Goal: Task Accomplishment & Management: Use online tool/utility

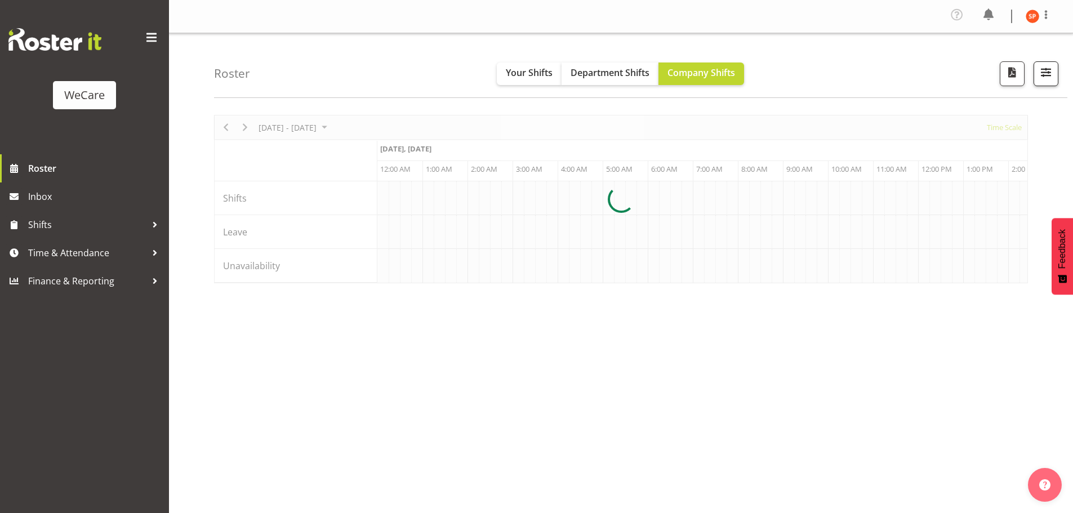
scroll to position [0, 2164]
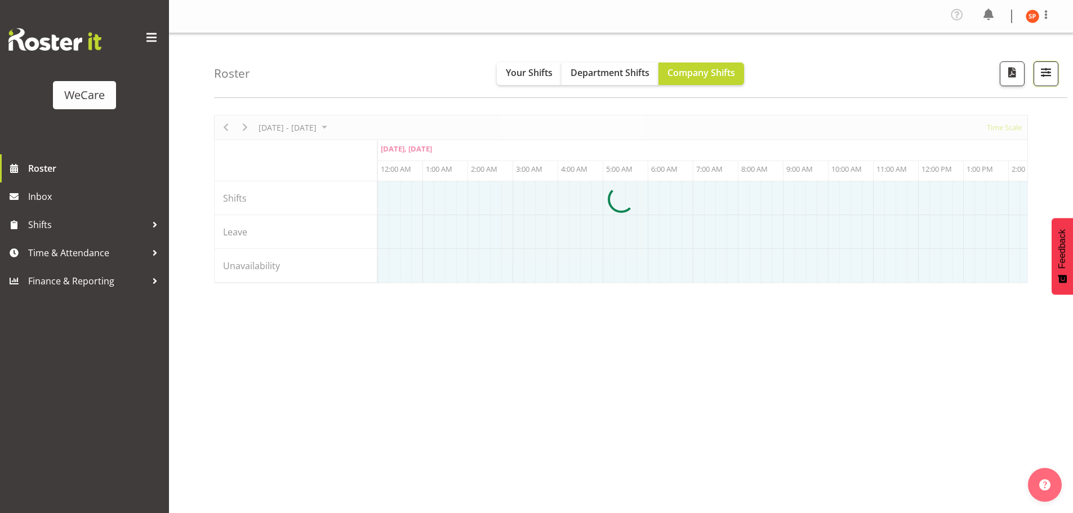
click at [1051, 77] on span "button" at bounding box center [1046, 72] width 15 height 15
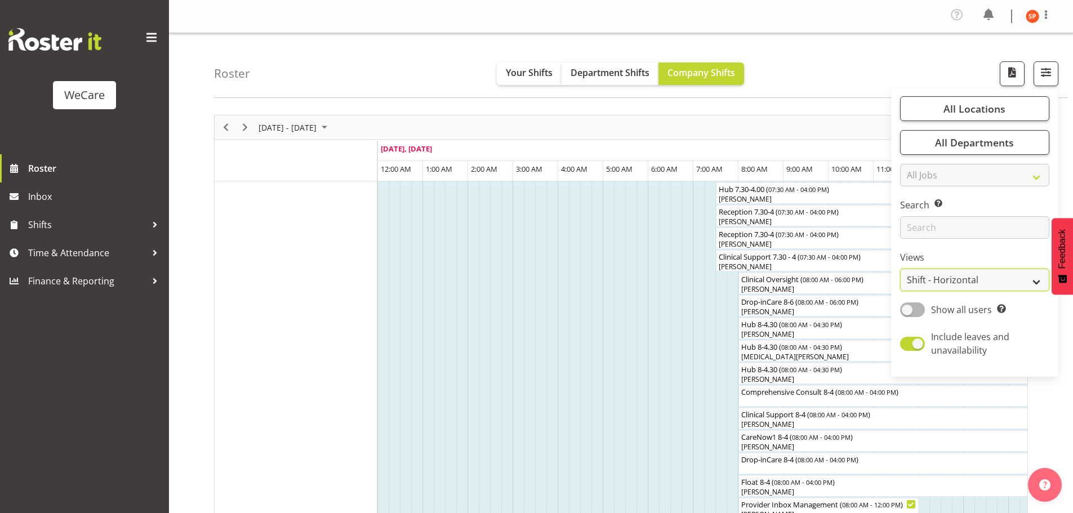
click at [977, 277] on select "Staff Role Shift - Horizontal Shift - Vertical Staff - Location" at bounding box center [974, 280] width 149 height 23
select select "location"
click at [901, 269] on select "Staff Role Shift - Horizontal Shift - Vertical Staff - Location" at bounding box center [974, 280] width 149 height 23
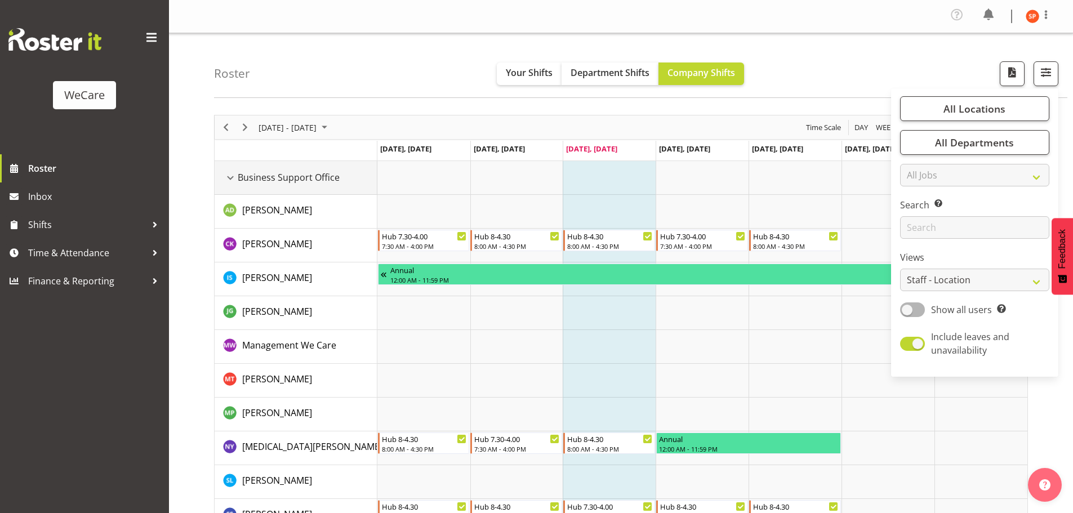
click at [225, 175] on div "Business Support Office resource" at bounding box center [230, 178] width 15 height 15
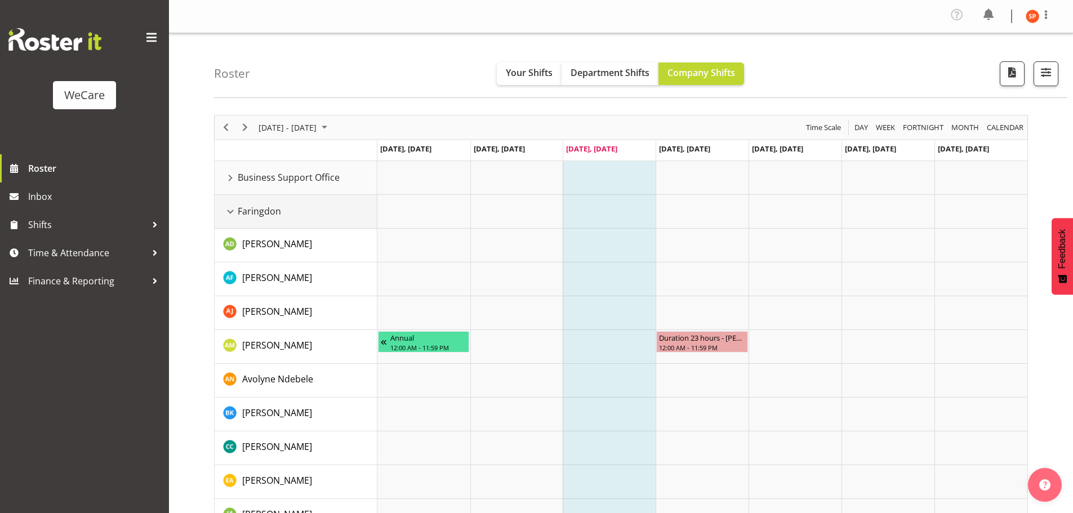
click at [232, 213] on div "Faringdon resource" at bounding box center [230, 212] width 15 height 15
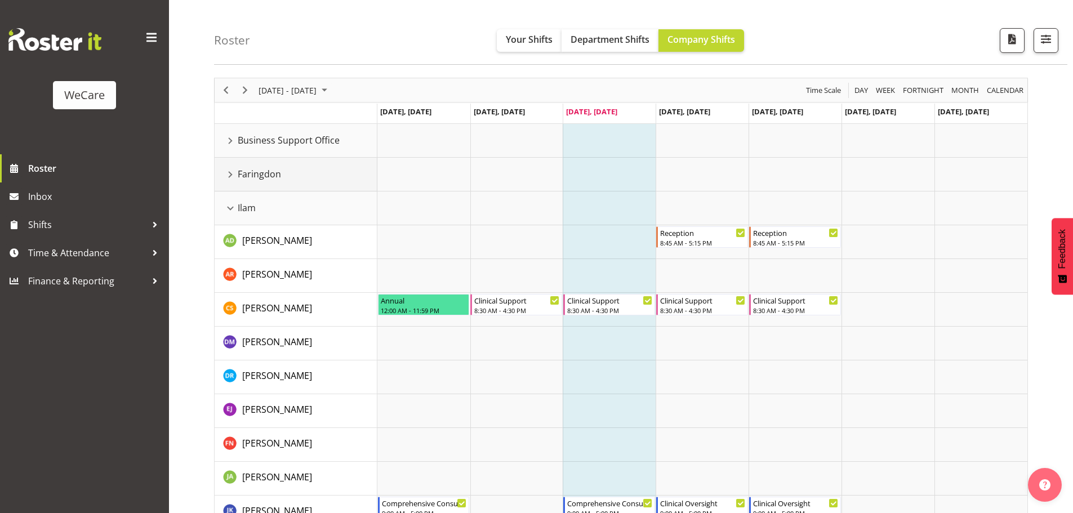
scroll to position [56, 0]
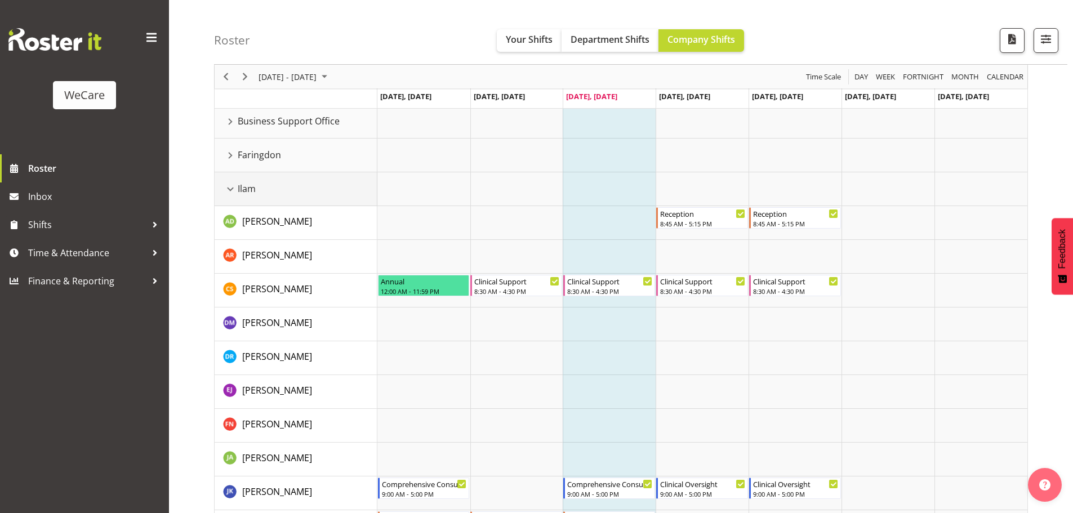
click at [232, 185] on div "Ilam resource" at bounding box center [230, 189] width 15 height 15
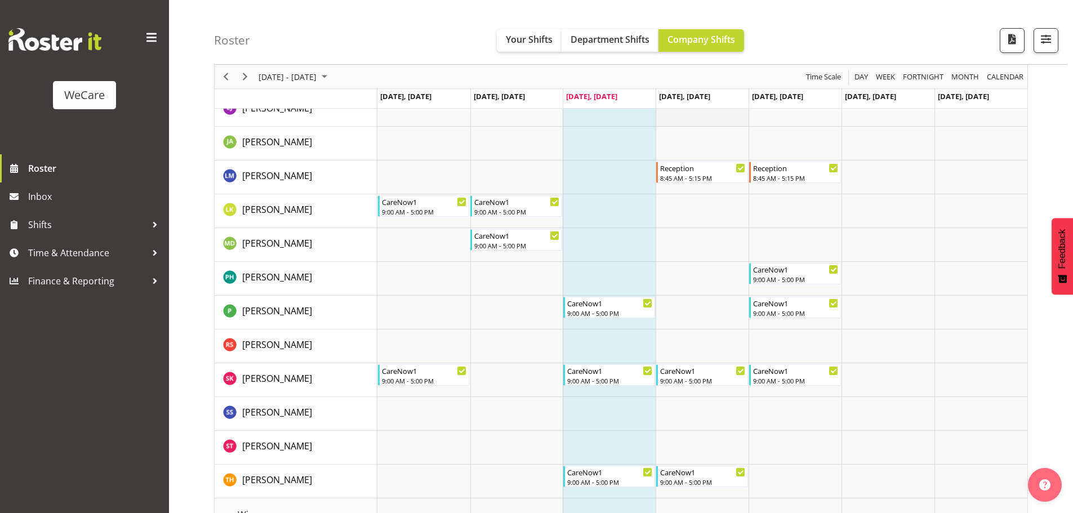
scroll to position [902, 0]
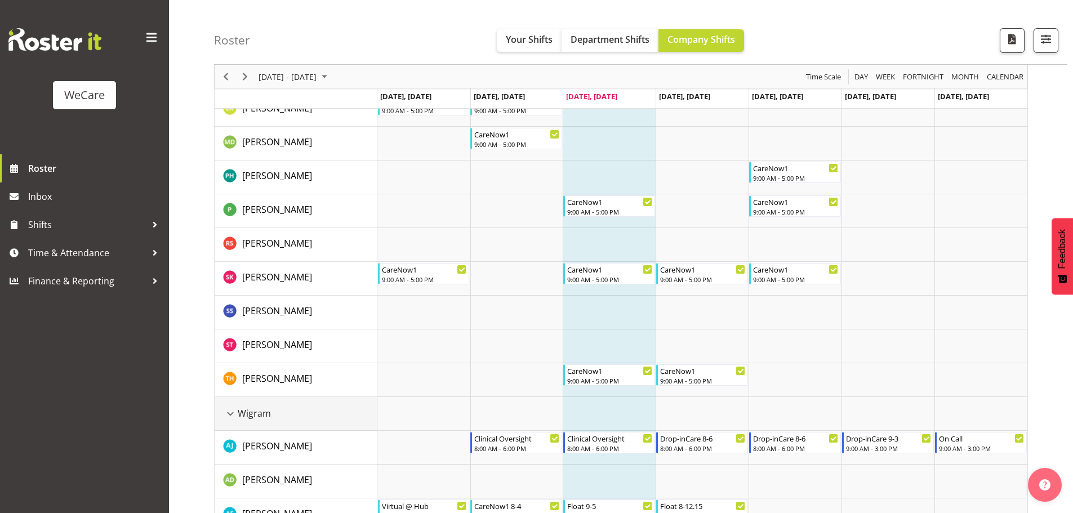
click at [226, 410] on div "Wigram resource" at bounding box center [230, 414] width 15 height 15
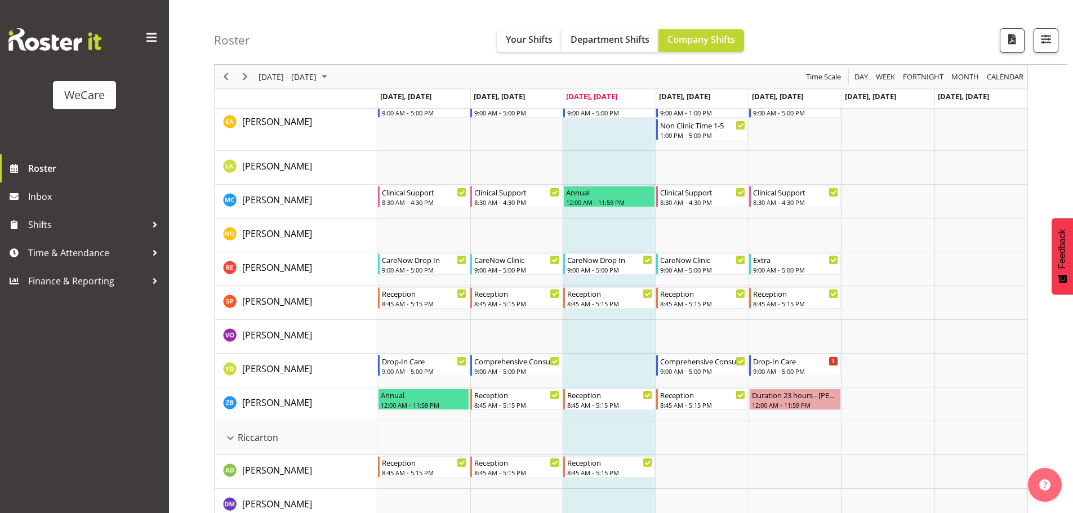
scroll to position [321, 0]
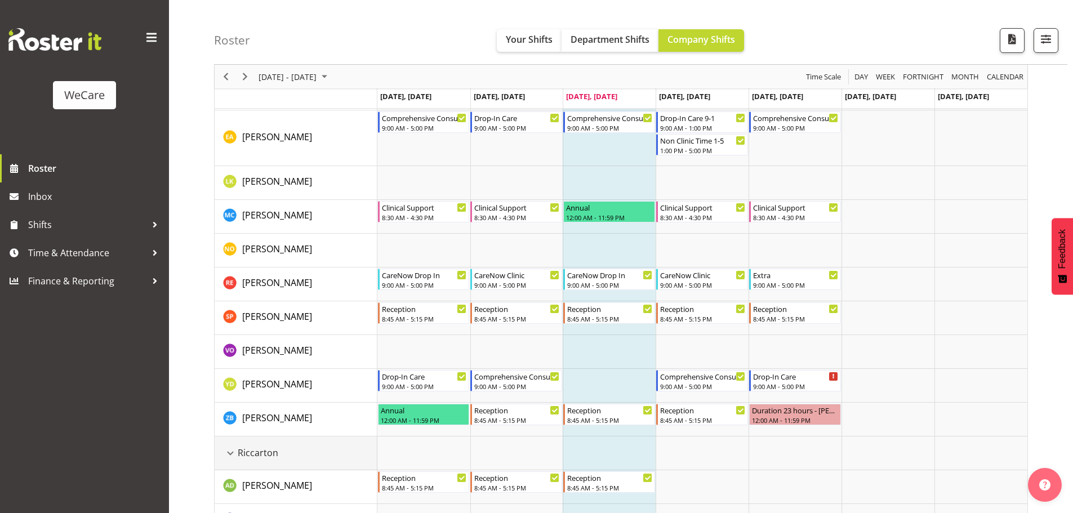
click at [233, 453] on div "Riccarton resource" at bounding box center [230, 453] width 15 height 15
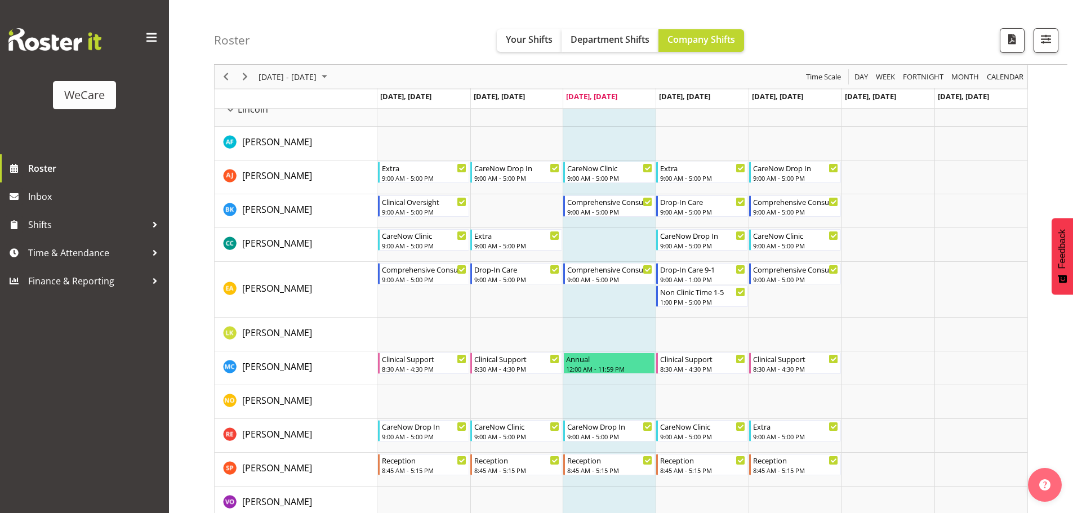
scroll to position [152, 0]
